Goal: Task Accomplishment & Management: Complete application form

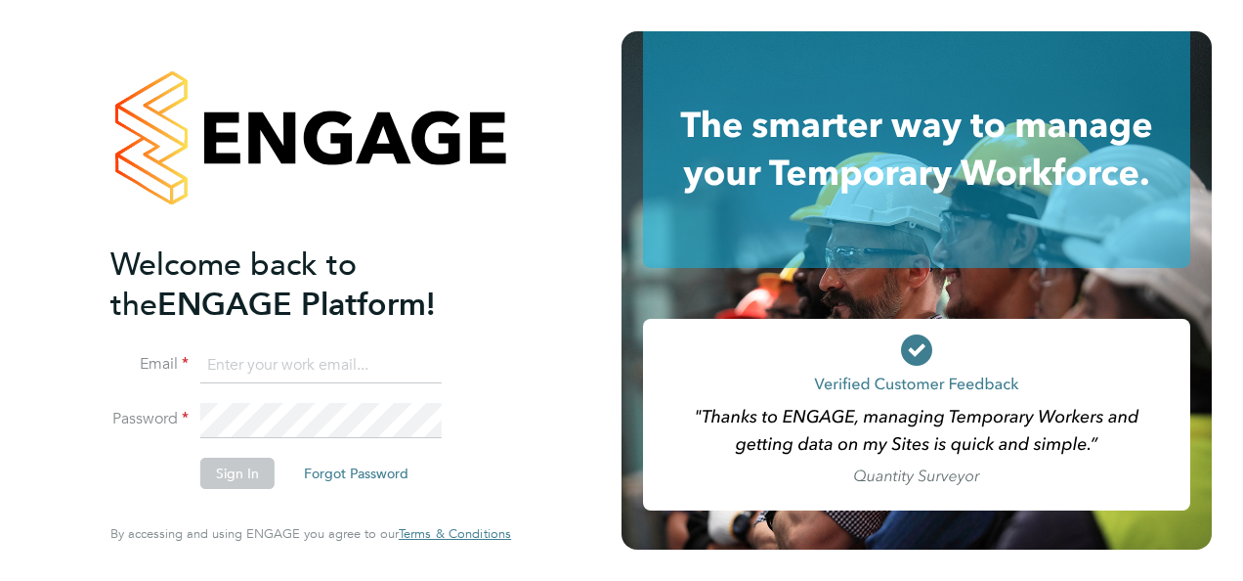
click at [224, 369] on input at bounding box center [320, 365] width 241 height 35
type input "sarahsheridan@hotmail.co.uk"
click at [239, 465] on button "Sign In" at bounding box center [237, 472] width 74 height 31
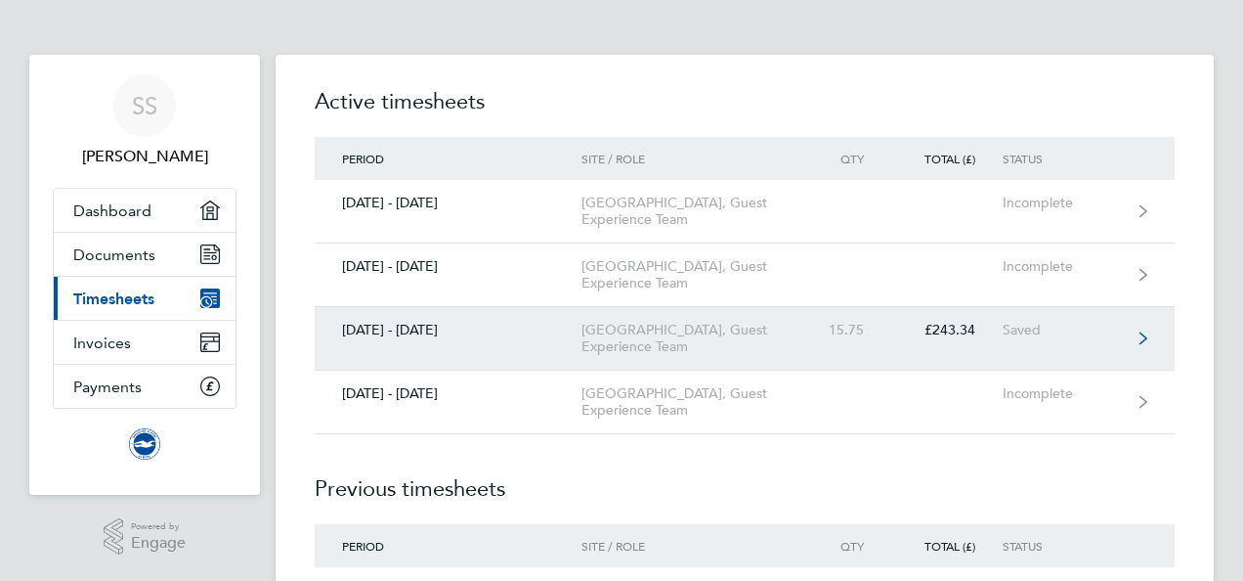
click at [974, 338] on div "£243.34" at bounding box center [946, 330] width 111 height 17
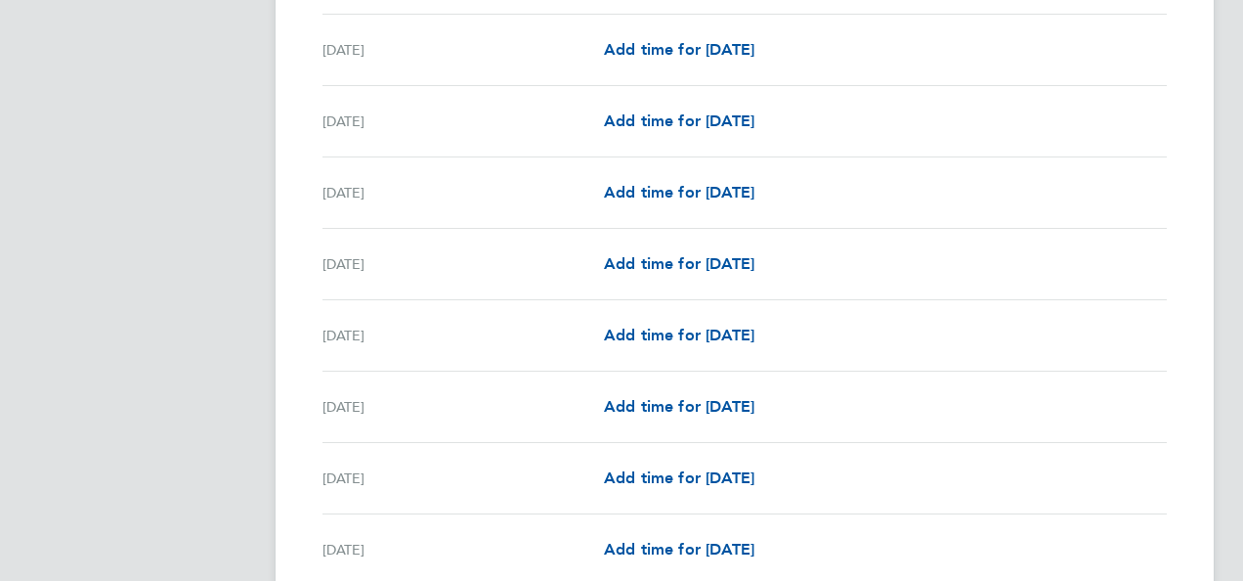
scroll to position [1838, 0]
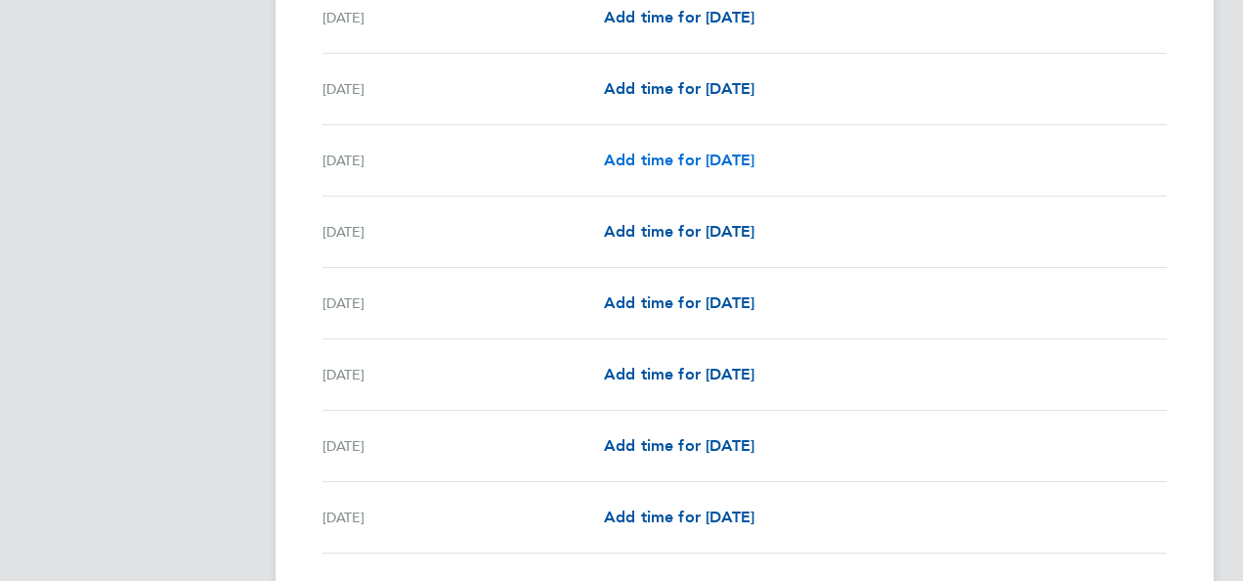
click at [716, 151] on span "Add time for [DATE]" at bounding box center [679, 160] width 151 height 19
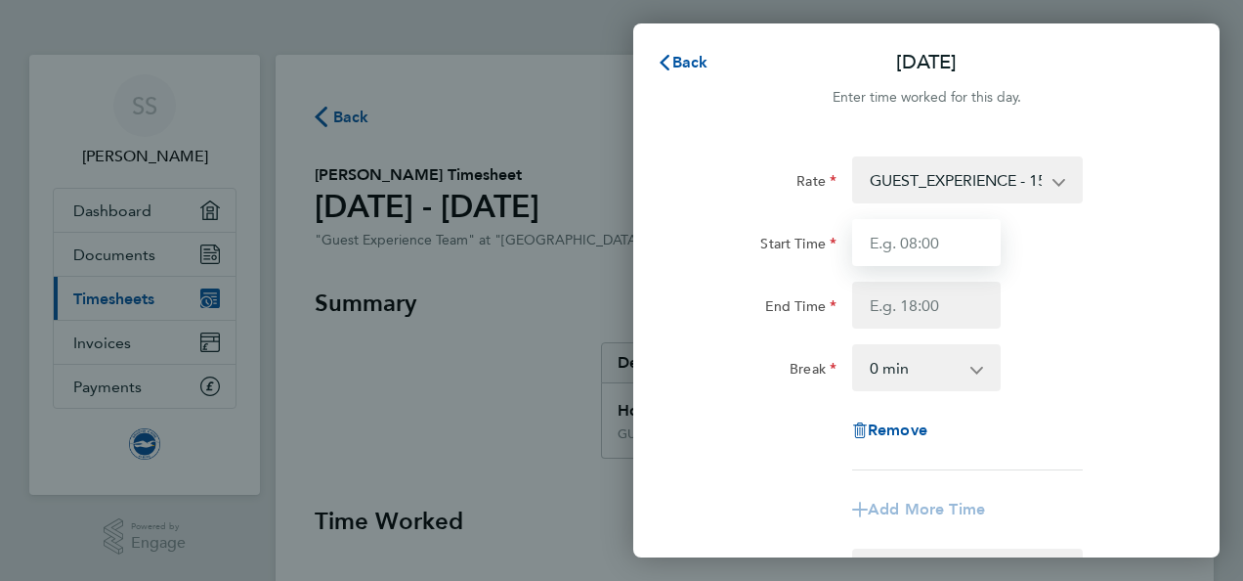
click at [901, 237] on input "Start Time" at bounding box center [926, 242] width 149 height 47
type input "11:15"
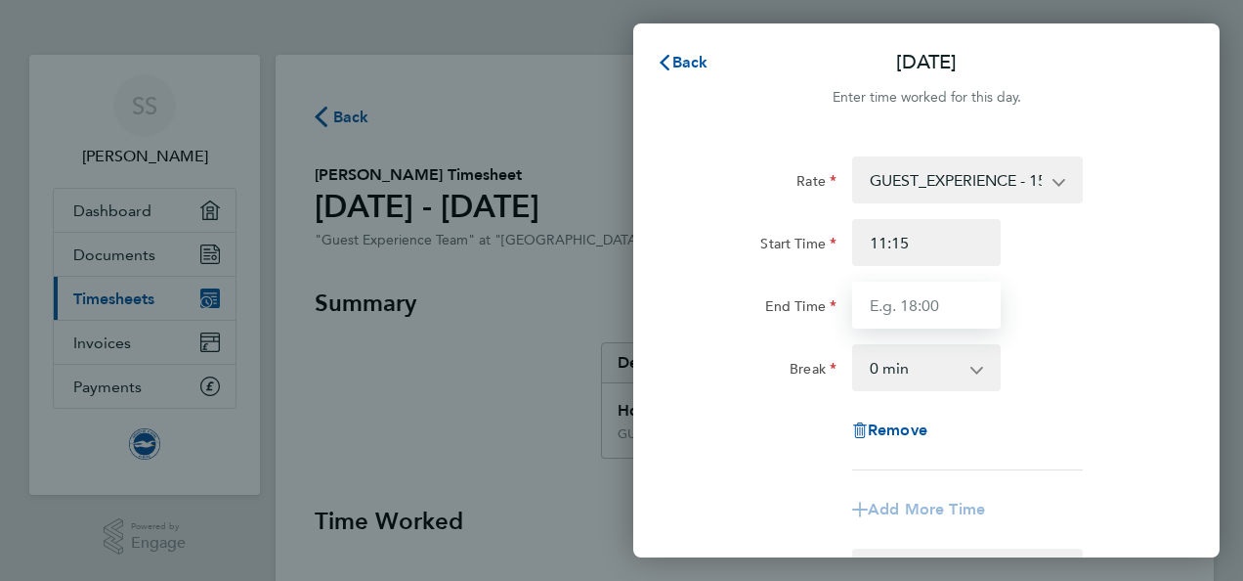
click at [889, 303] on input "End Time" at bounding box center [926, 305] width 149 height 47
type input "15:15"
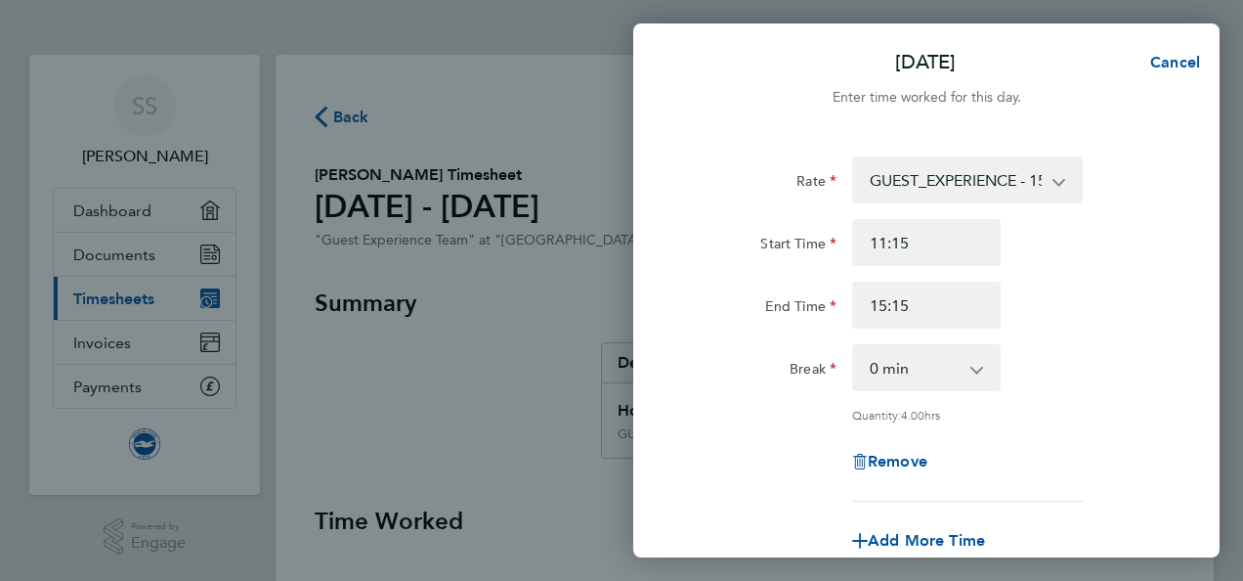
click at [1103, 328] on div "Rate GUEST_EXPERIENCE - 15.45 Start Time 11:15 End Time 15:15 Break 0 min 15 mi…" at bounding box center [926, 328] width 477 height 345
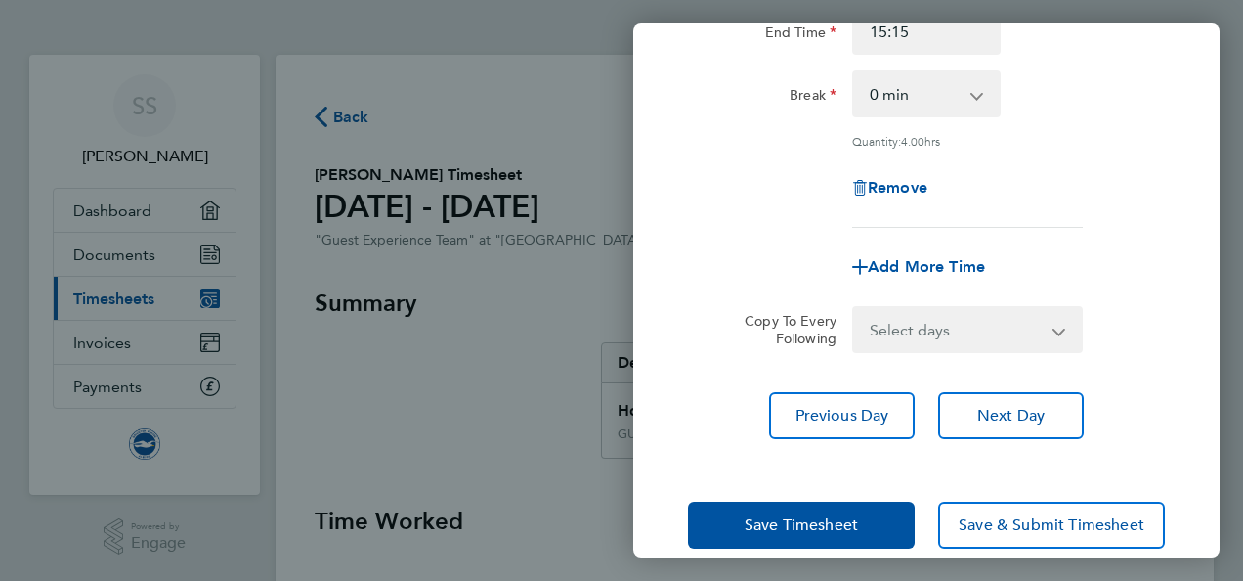
scroll to position [302, 0]
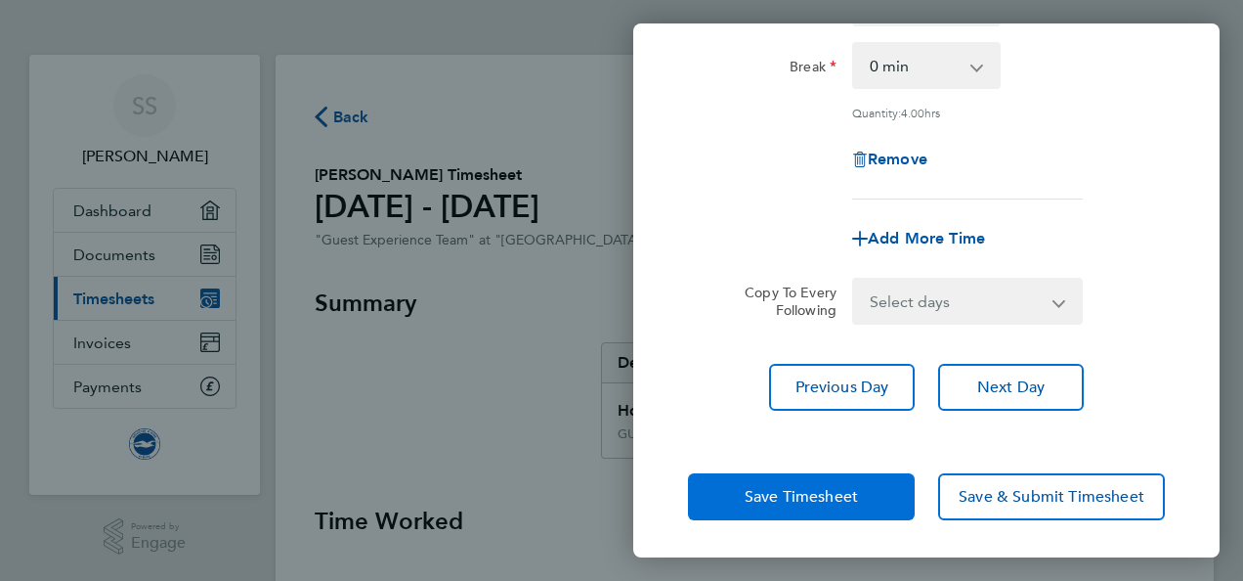
click at [844, 503] on button "Save Timesheet" at bounding box center [801, 496] width 227 height 47
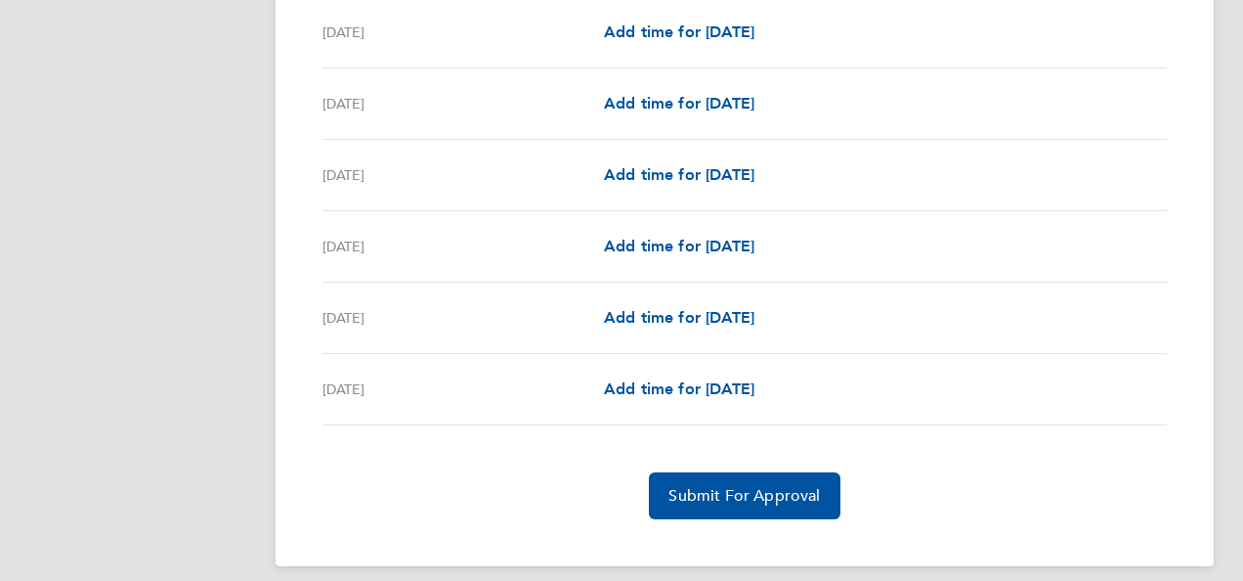
scroll to position [2352, 0]
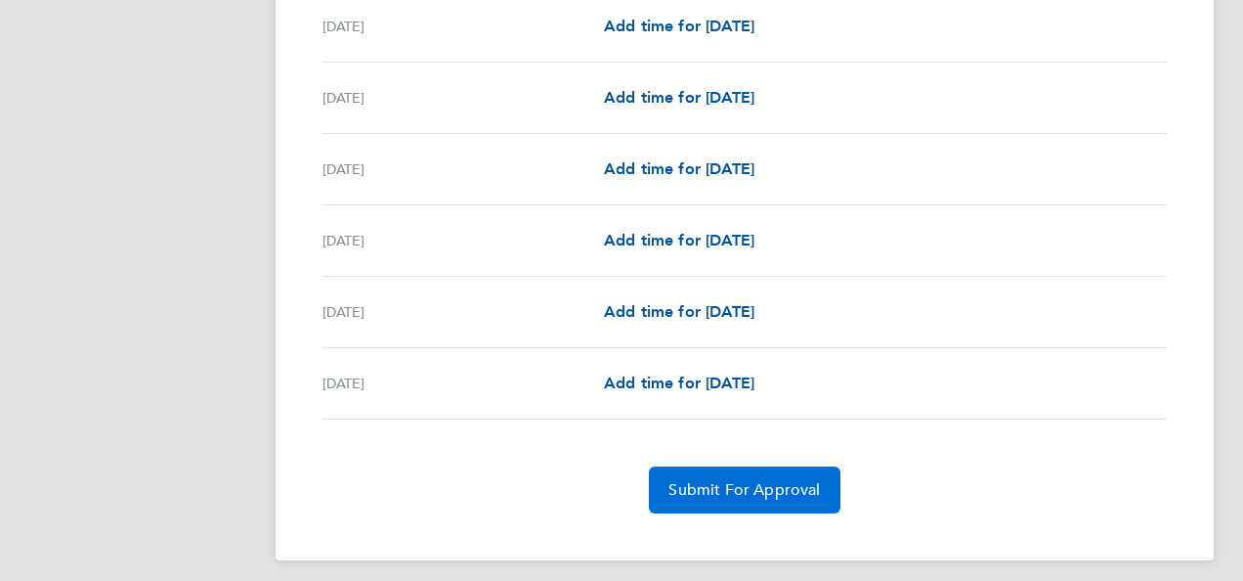
click at [759, 483] on span "Submit For Approval" at bounding box center [745, 490] width 152 height 20
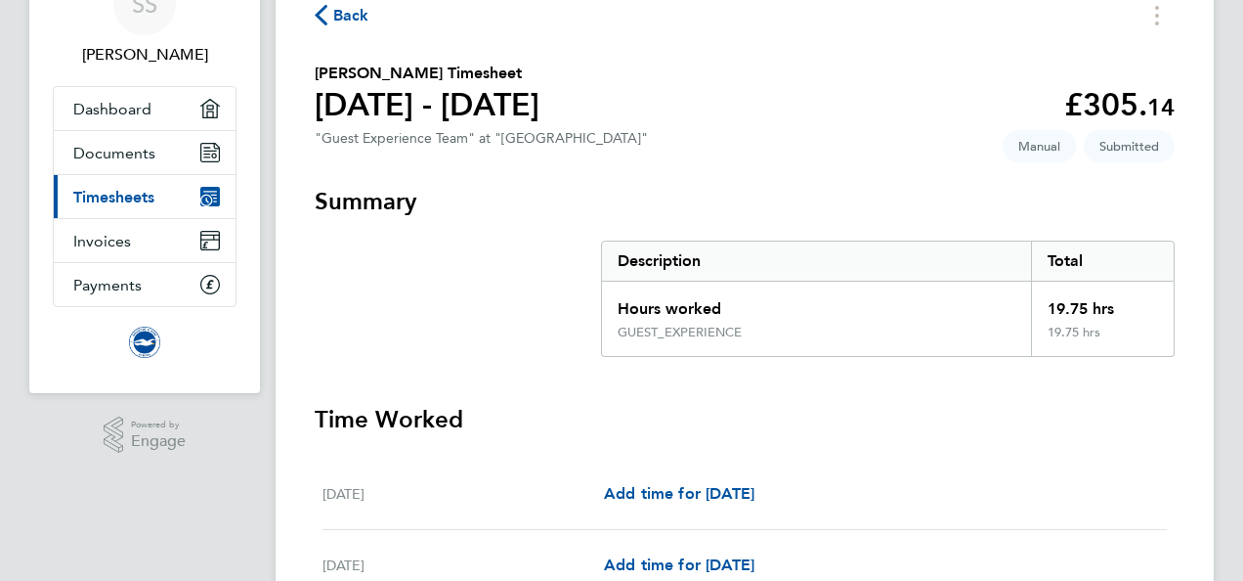
scroll to position [0, 0]
